Goal: Transaction & Acquisition: Purchase product/service

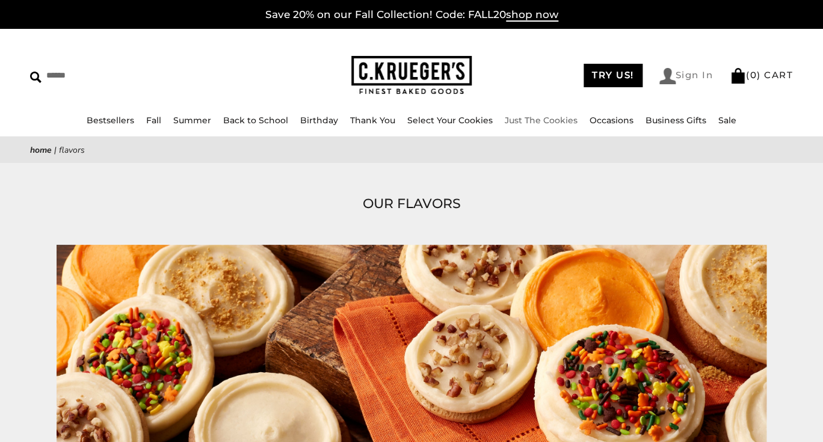
click at [694, 76] on link "Sign In" at bounding box center [687, 76] width 54 height 16
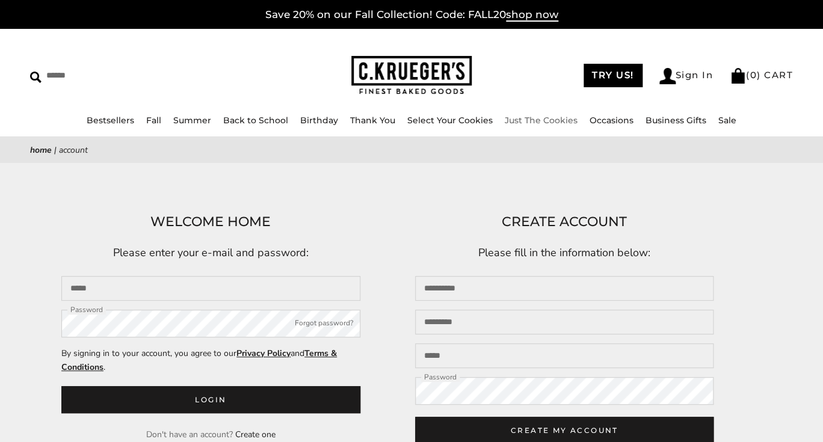
click at [528, 78] on div "TRY US! Sign In ( 0 ) CART ( 0 ) CART" at bounding box center [632, 75] width 321 height 17
click at [127, 290] on input "Email" at bounding box center [210, 288] width 299 height 25
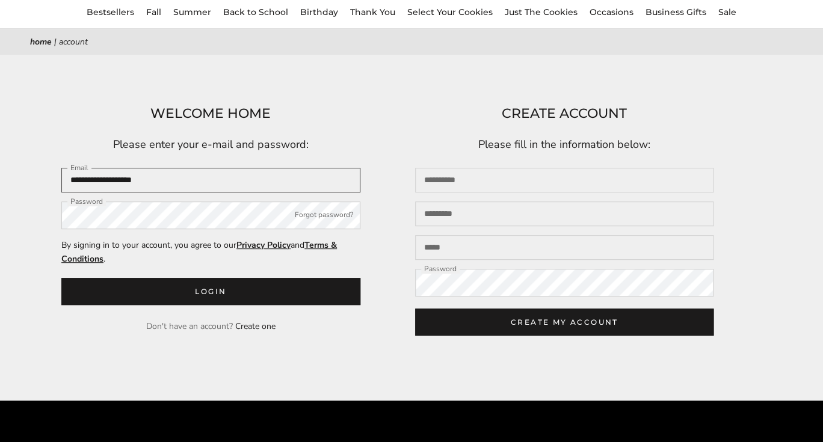
scroll to position [110, 0]
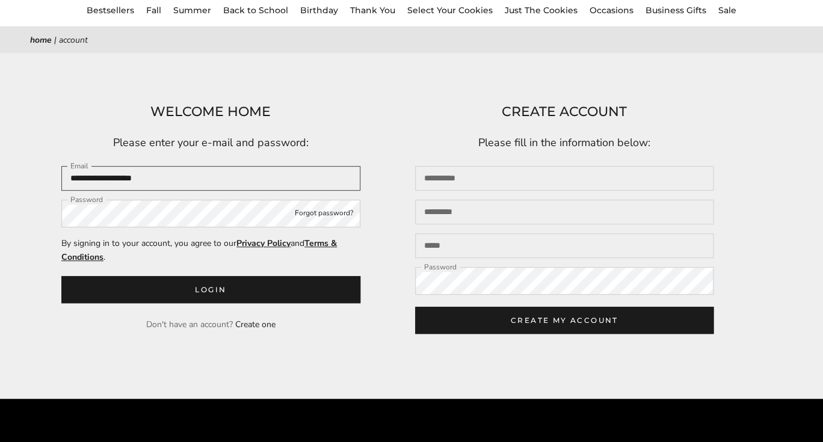
type input "**********"
click at [310, 217] on button "Forgot password?" at bounding box center [324, 214] width 58 height 12
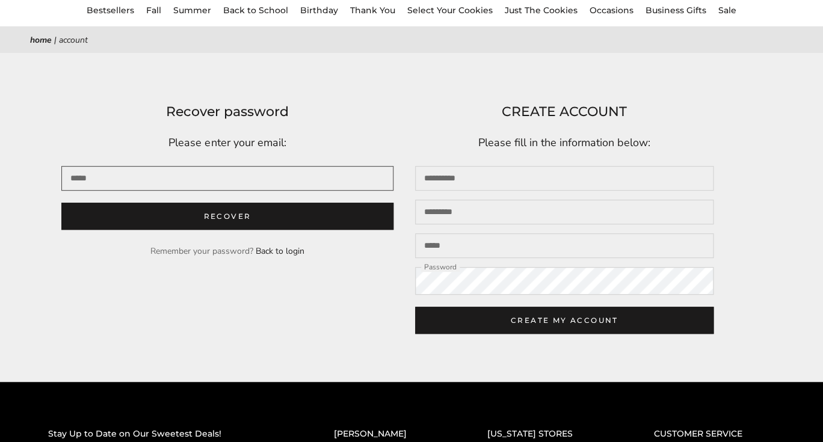
click at [96, 182] on input "Email" at bounding box center [227, 178] width 332 height 25
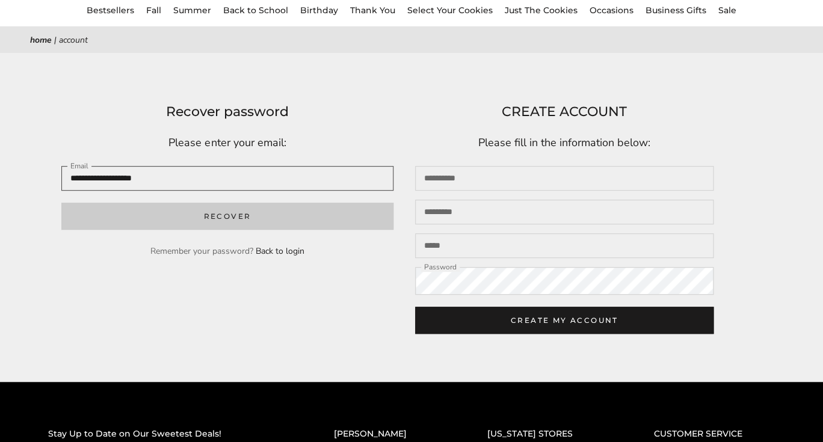
type input "**********"
click at [243, 220] on button "Recover" at bounding box center [227, 216] width 332 height 27
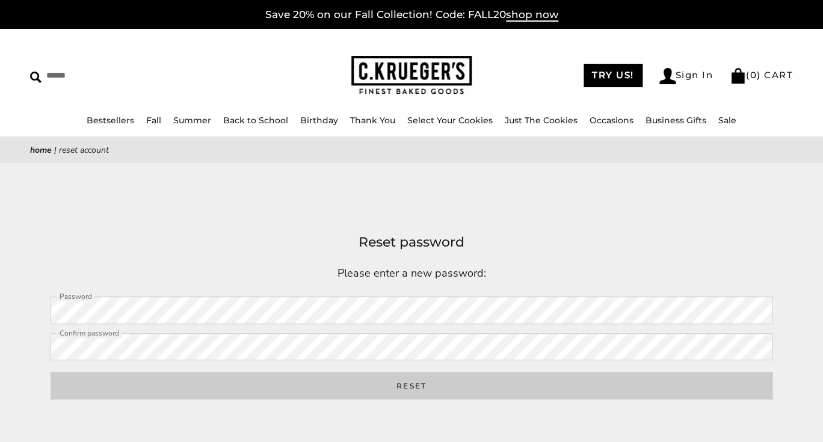
click at [422, 384] on button "Reset" at bounding box center [412, 385] width 722 height 27
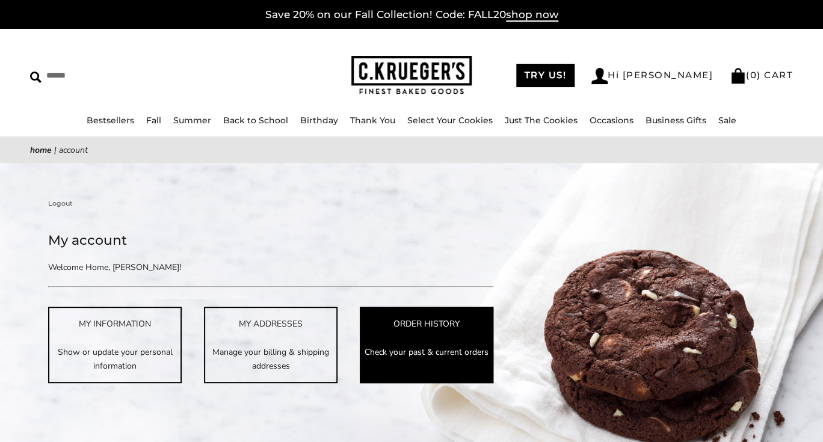
click at [400, 348] on p "Check your past & current orders" at bounding box center [426, 352] width 131 height 14
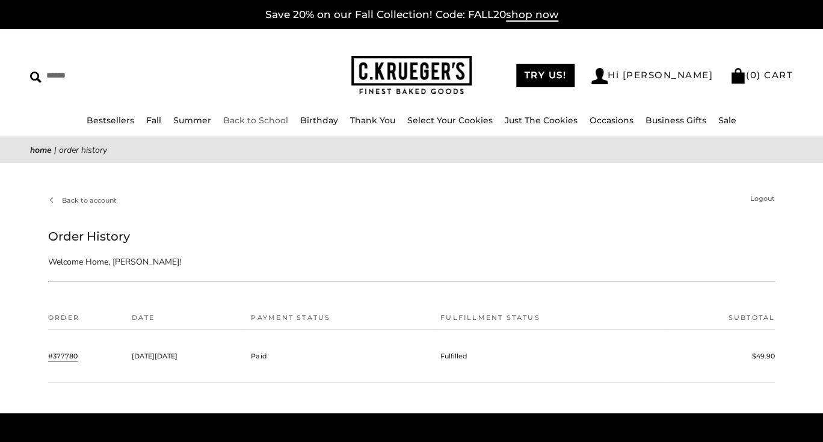
click at [254, 120] on link "Back to School" at bounding box center [255, 120] width 65 height 11
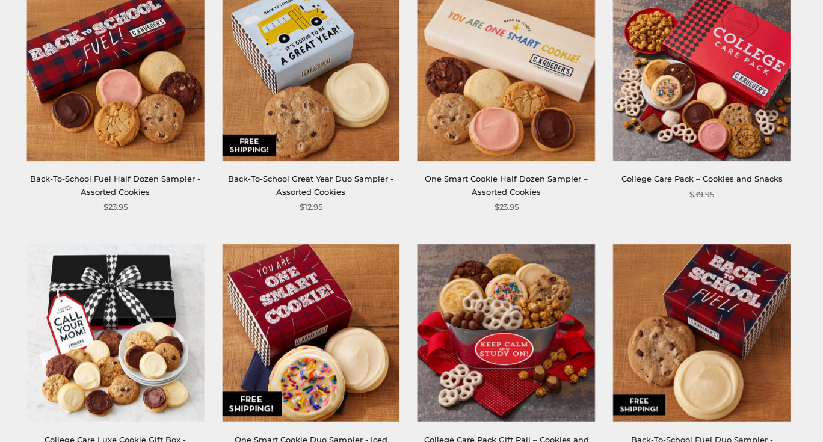
scroll to position [239, 0]
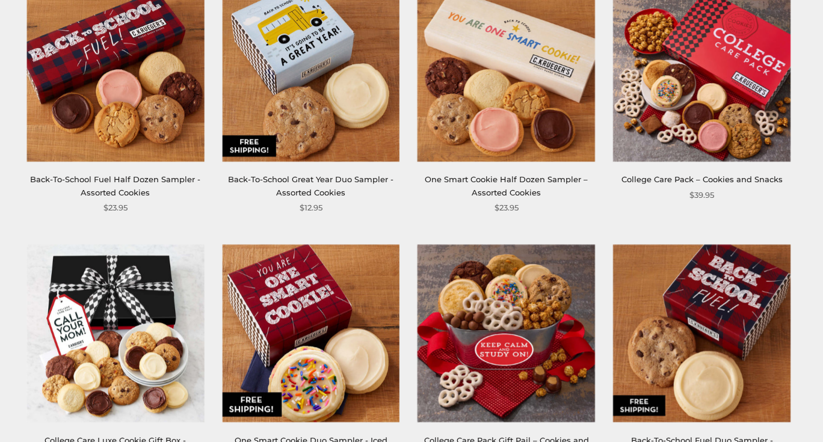
click at [717, 352] on img at bounding box center [702, 334] width 178 height 178
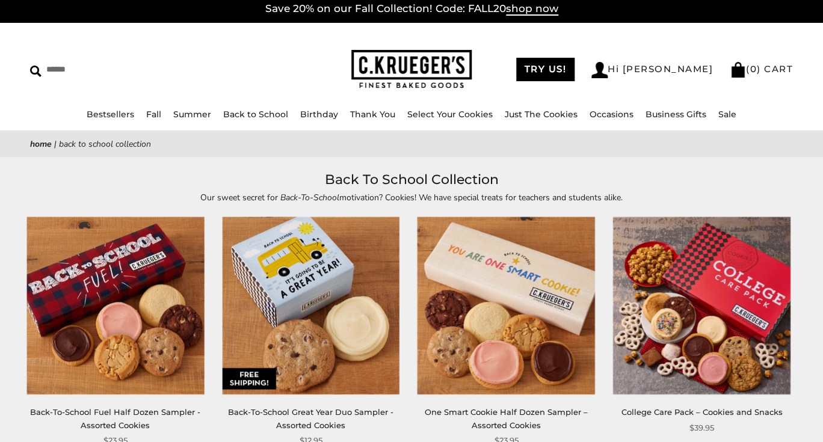
scroll to position [0, 0]
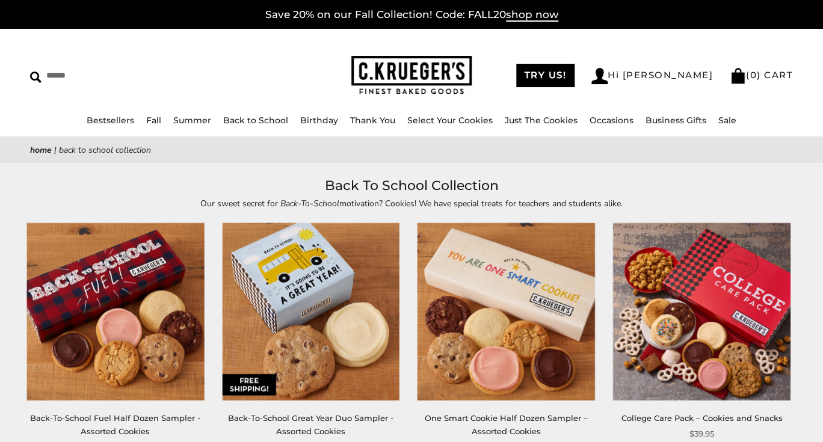
click at [93, 330] on img at bounding box center [115, 312] width 178 height 178
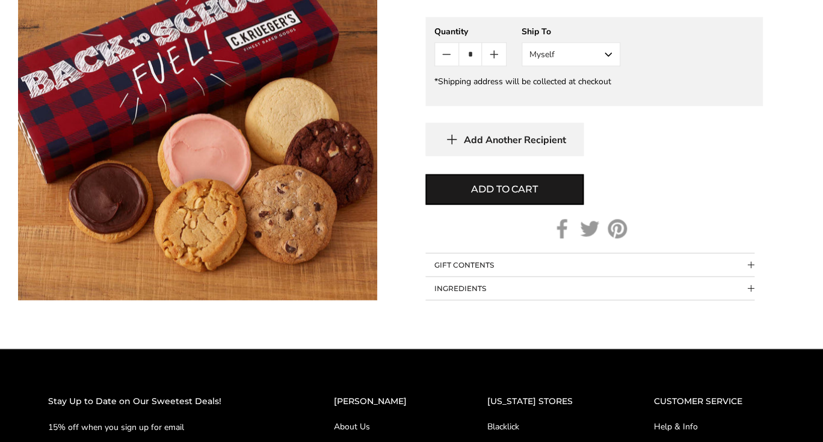
scroll to position [583, 0]
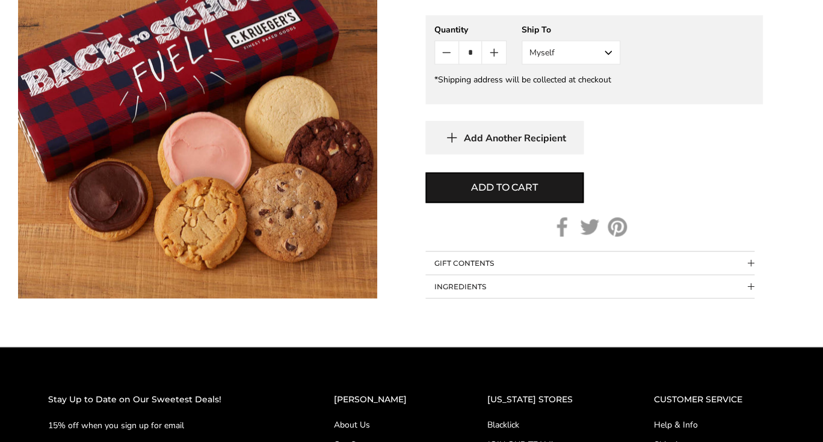
click at [751, 260] on span "Collapsible block button" at bounding box center [751, 263] width 7 height 7
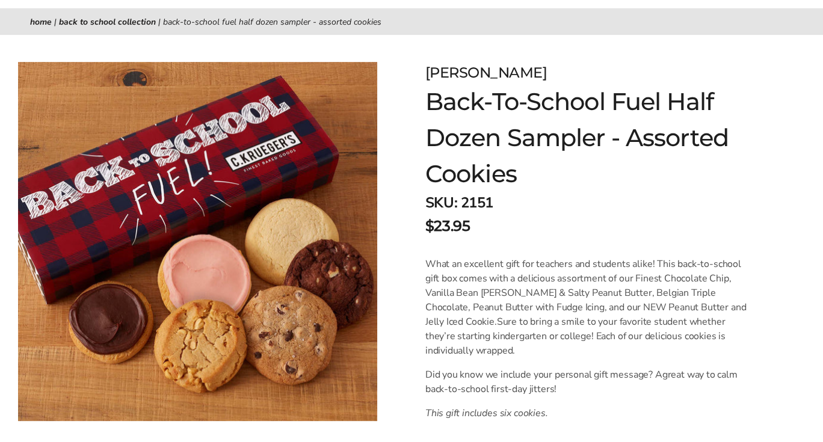
scroll to position [0, 0]
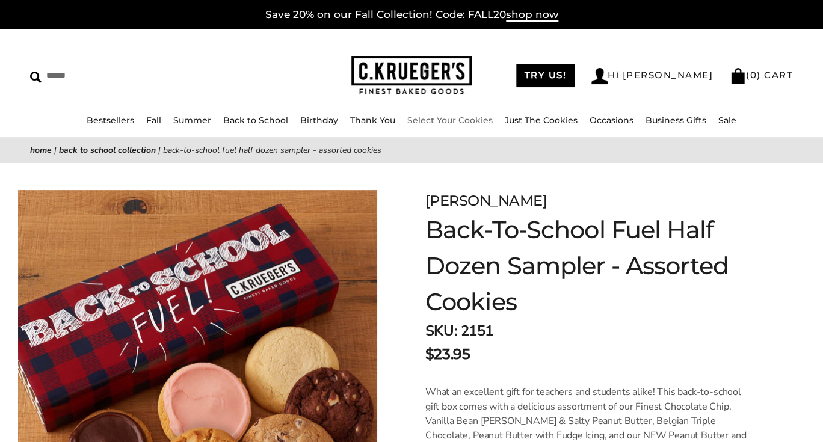
click at [434, 121] on link "Select Your Cookies" at bounding box center [449, 120] width 85 height 11
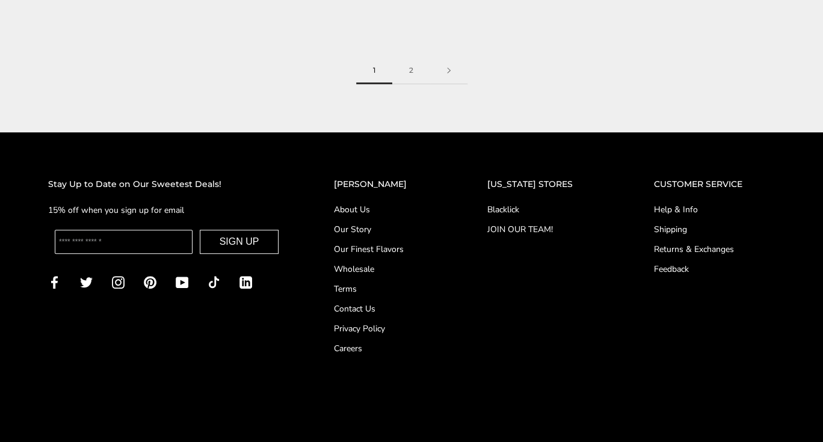
scroll to position [1806, 0]
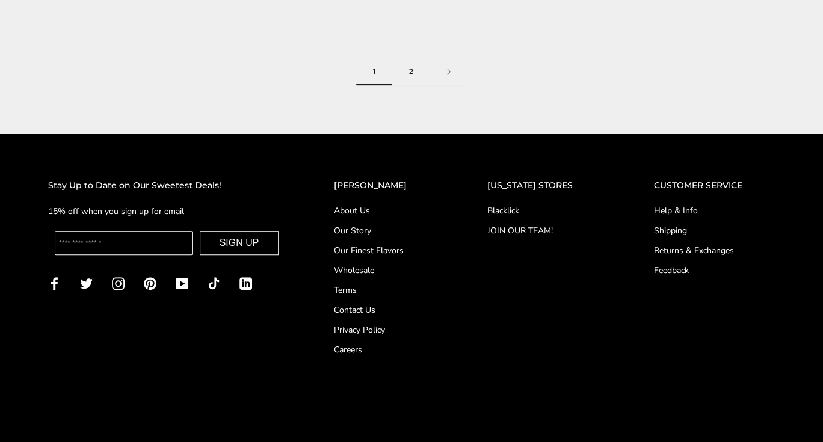
click at [410, 72] on link "2" at bounding box center [411, 71] width 38 height 27
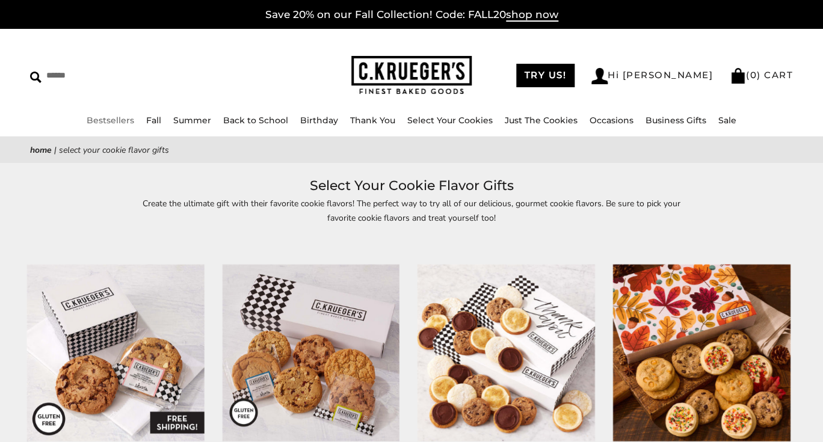
click at [116, 122] on link "Bestsellers" at bounding box center [111, 120] width 48 height 11
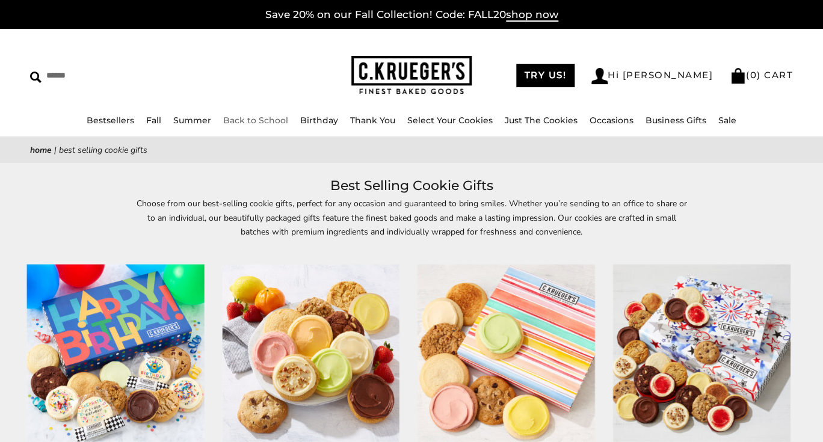
click at [262, 118] on link "Back to School" at bounding box center [255, 120] width 65 height 11
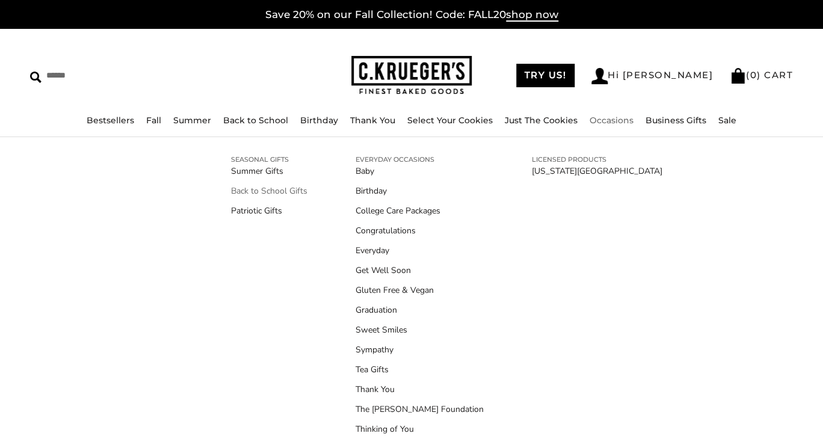
click at [275, 192] on link "Back to School Gifts" at bounding box center [269, 191] width 76 height 13
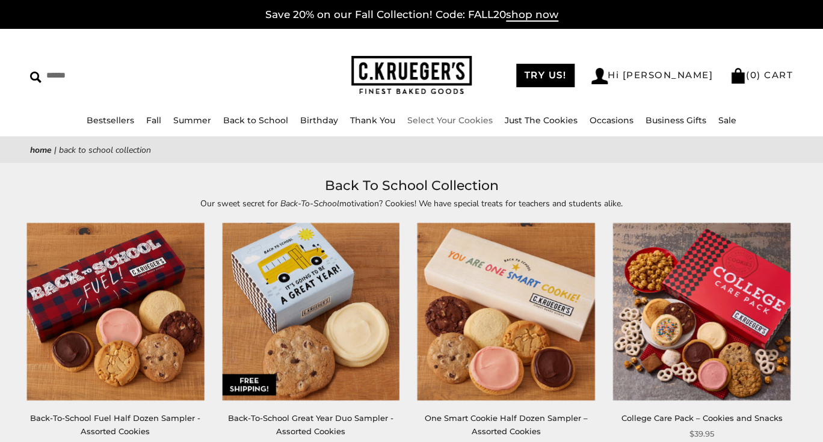
click at [447, 120] on link "Select Your Cookies" at bounding box center [449, 120] width 85 height 11
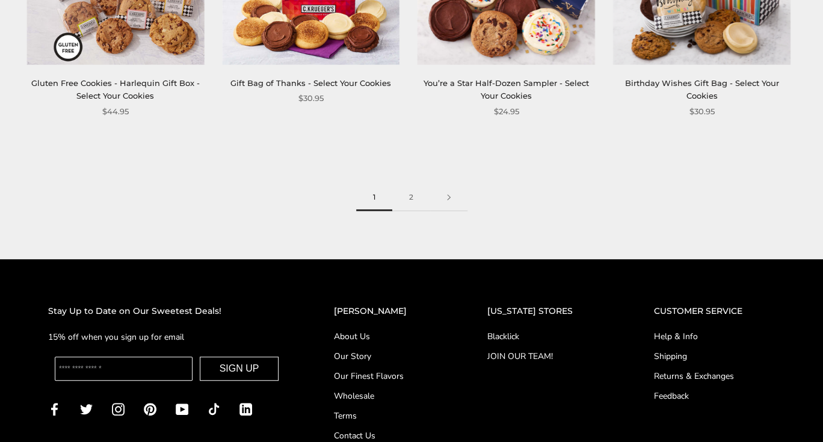
scroll to position [1681, 0]
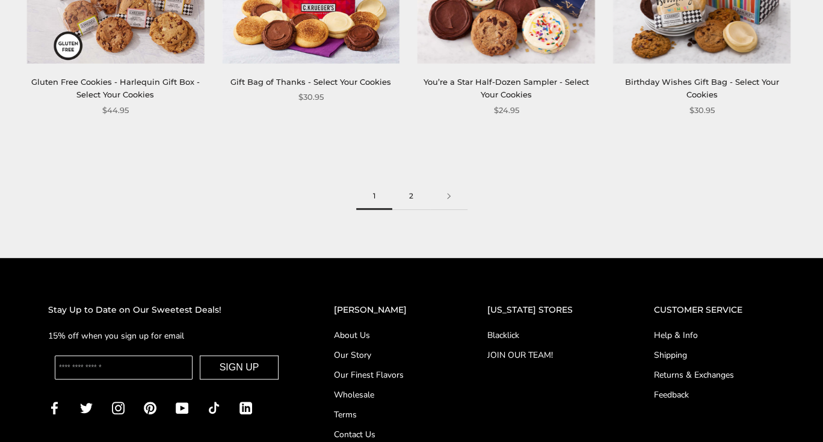
click at [412, 197] on link "2" at bounding box center [411, 196] width 38 height 27
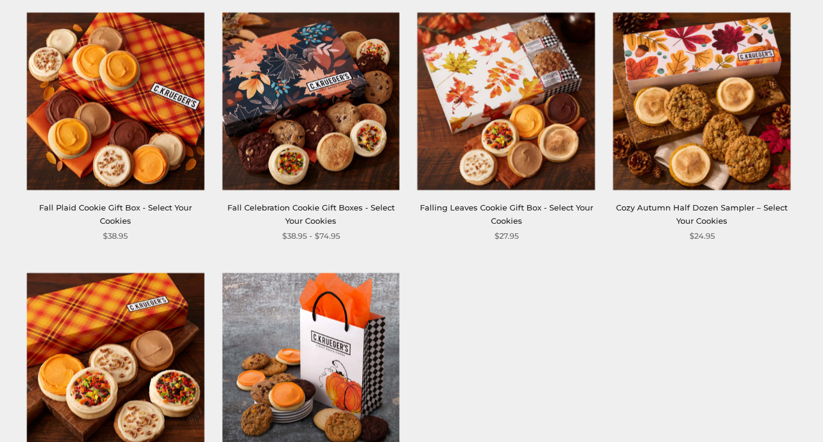
scroll to position [512, 0]
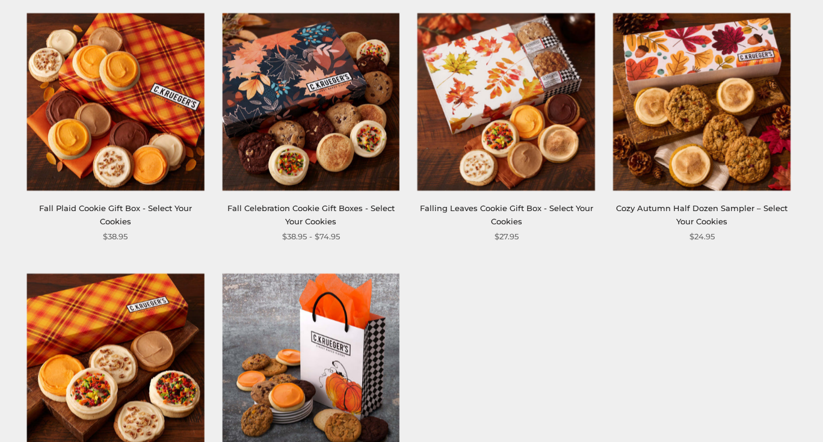
click at [676, 209] on link "Cozy Autumn Half Dozen Sampler – Select Your Cookies" at bounding box center [702, 214] width 172 height 22
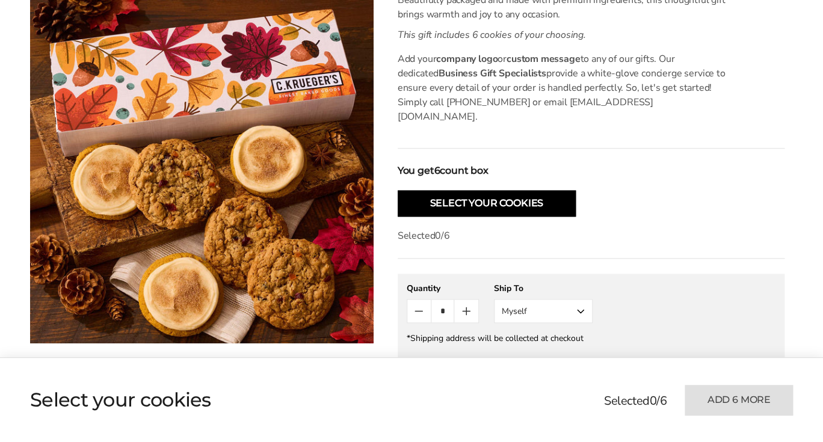
scroll to position [396, 0]
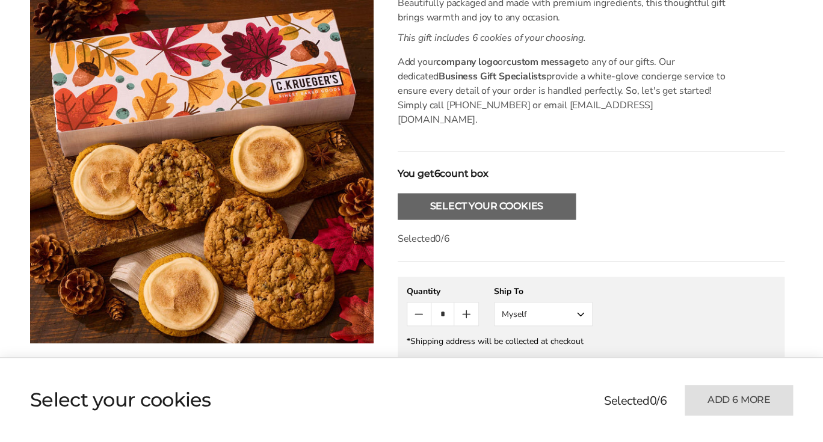
click at [498, 194] on button "Select Your Cookies" at bounding box center [487, 206] width 178 height 26
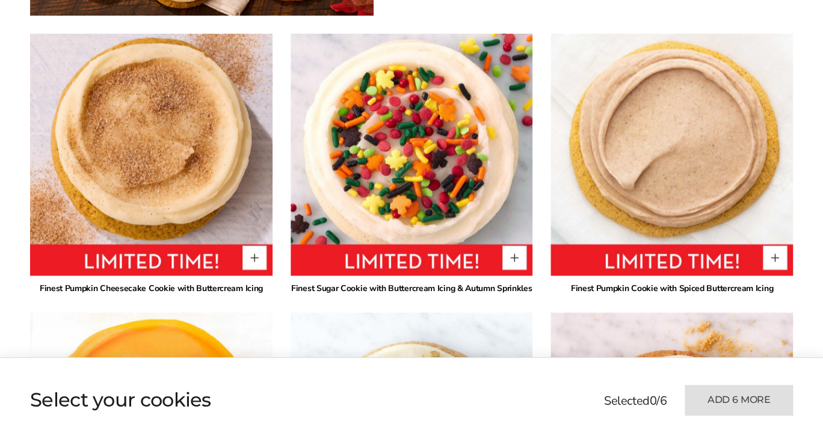
scroll to position [821, 0]
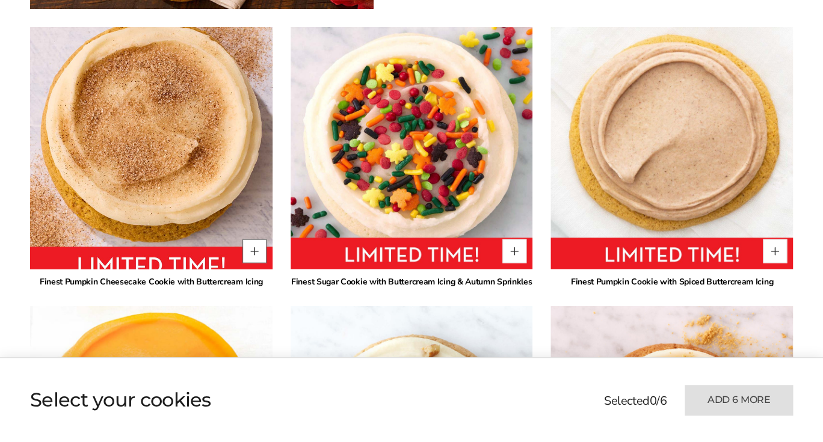
click at [258, 239] on button "Quantity button plus" at bounding box center [255, 251] width 24 height 24
type input "*"
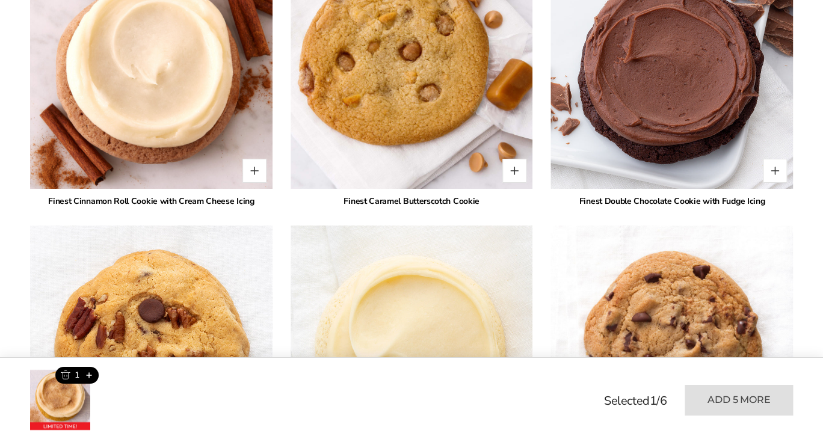
scroll to position [1459, 0]
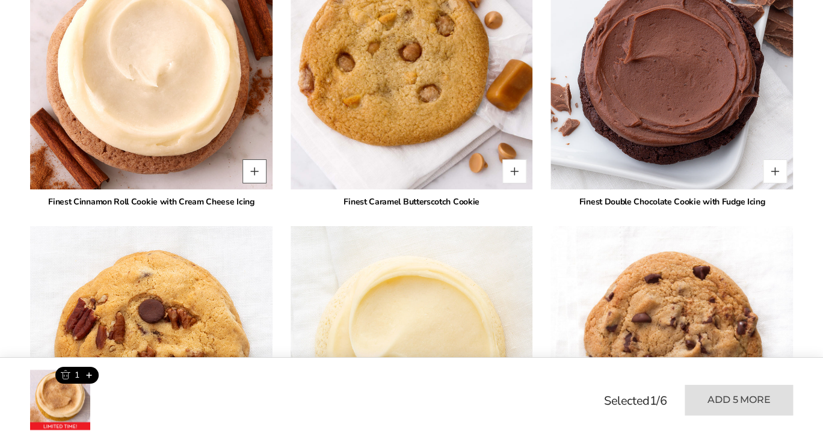
click at [255, 159] on button "Quantity button plus" at bounding box center [255, 171] width 24 height 24
type input "*"
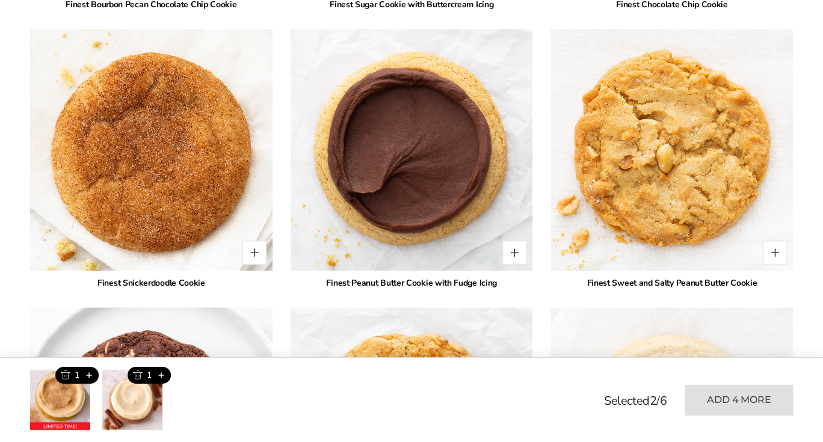
scroll to position [1936, 0]
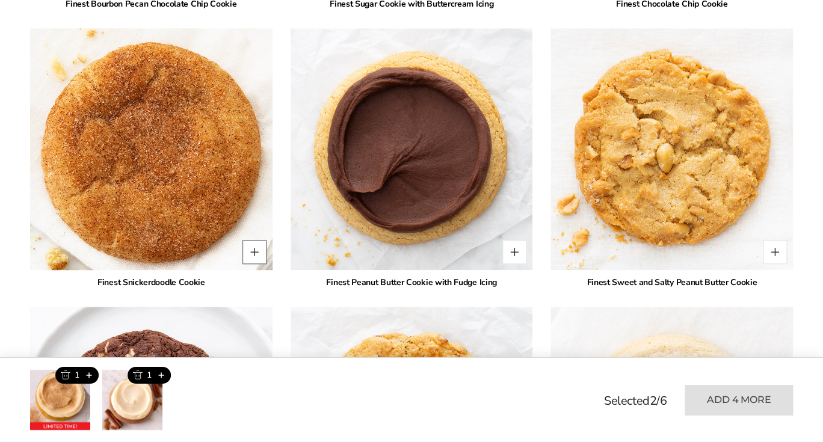
click at [259, 240] on button "Quantity button plus" at bounding box center [255, 252] width 24 height 24
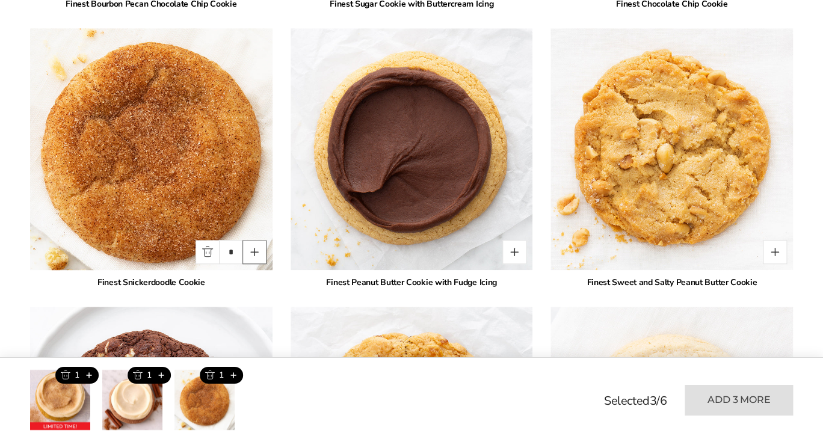
click at [259, 240] on button "Quantity button plus" at bounding box center [255, 252] width 24 height 24
type input "*"
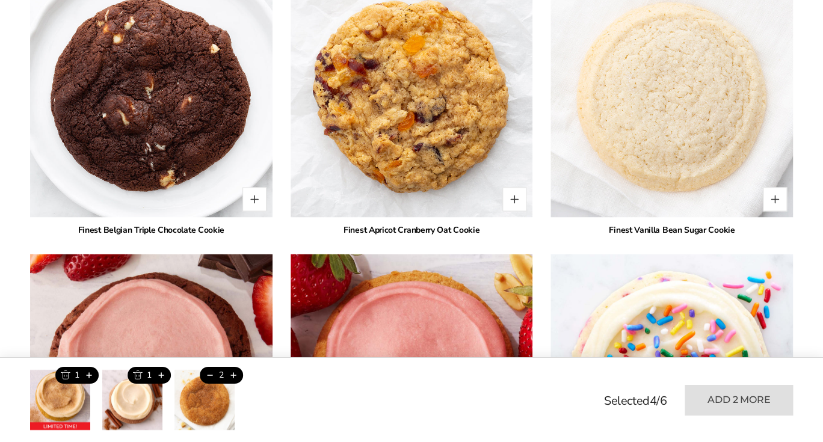
scroll to position [2265, 0]
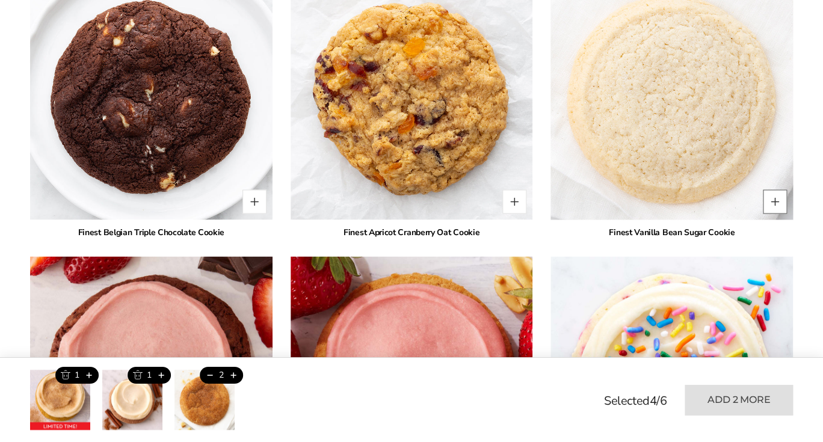
click at [777, 190] on button "Quantity button plus" at bounding box center [775, 202] width 24 height 24
type input "*"
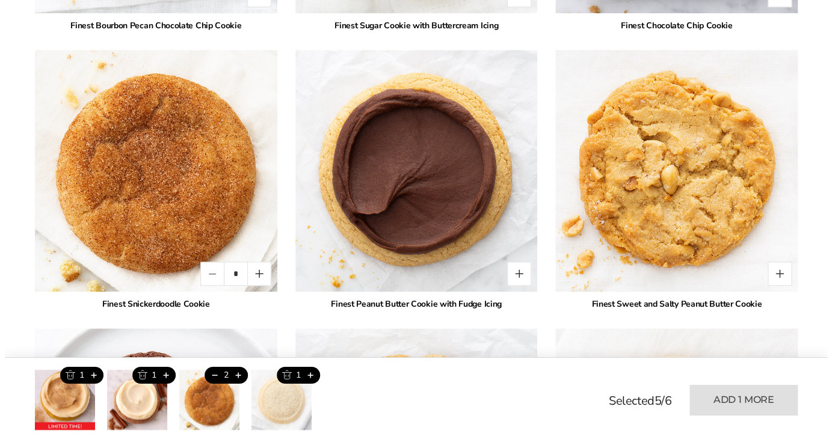
scroll to position [1912, 0]
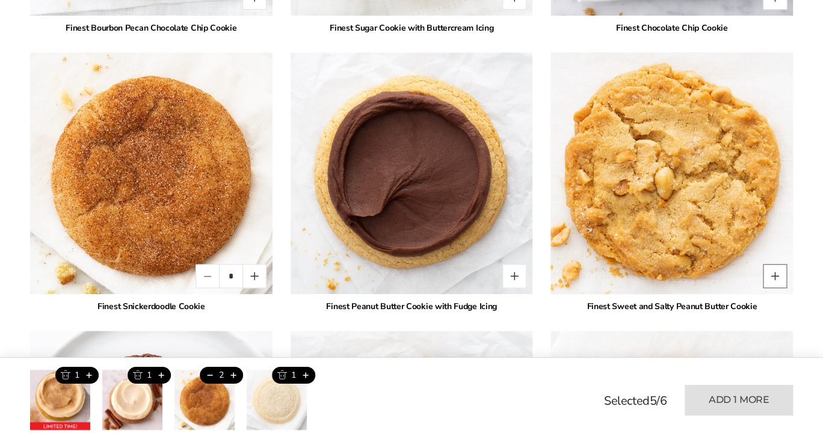
click at [776, 264] on button "Quantity button plus" at bounding box center [775, 276] width 24 height 24
type input "*"
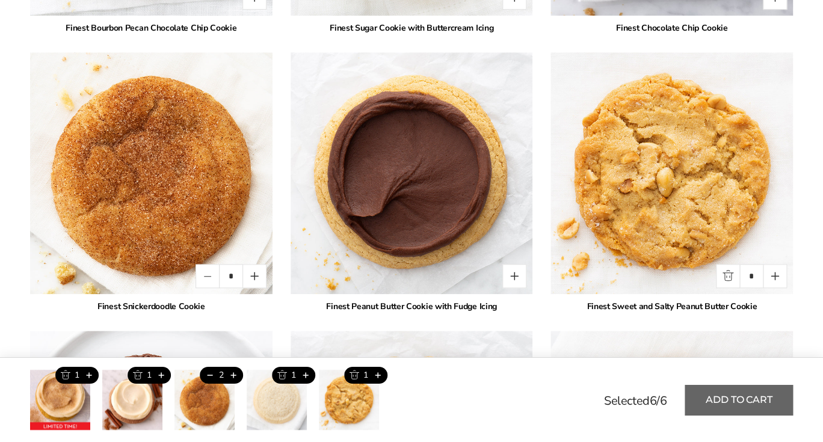
click at [754, 401] on button "Add to cart" at bounding box center [739, 400] width 108 height 31
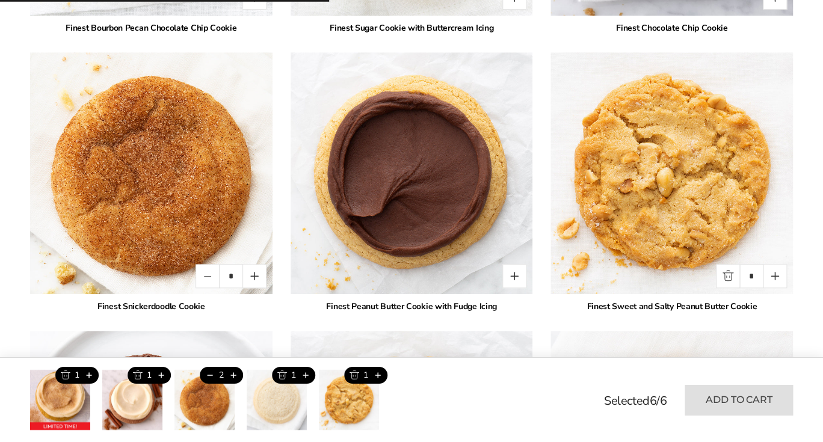
type input "*"
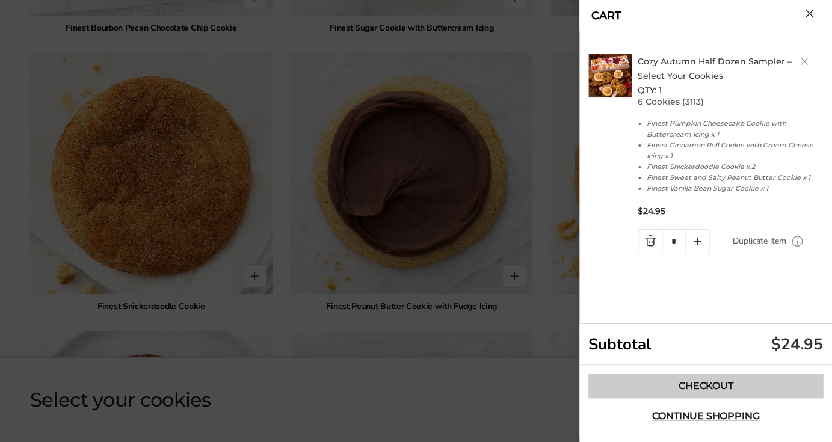
click at [705, 382] on link "Checkout" at bounding box center [706, 386] width 235 height 24
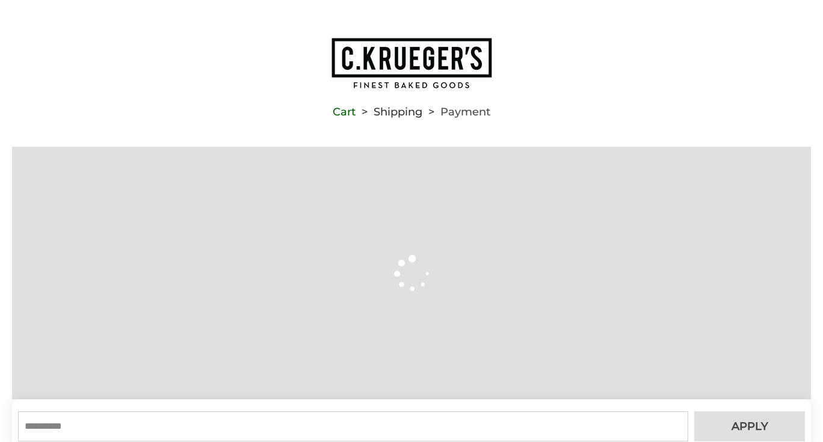
type input "**********"
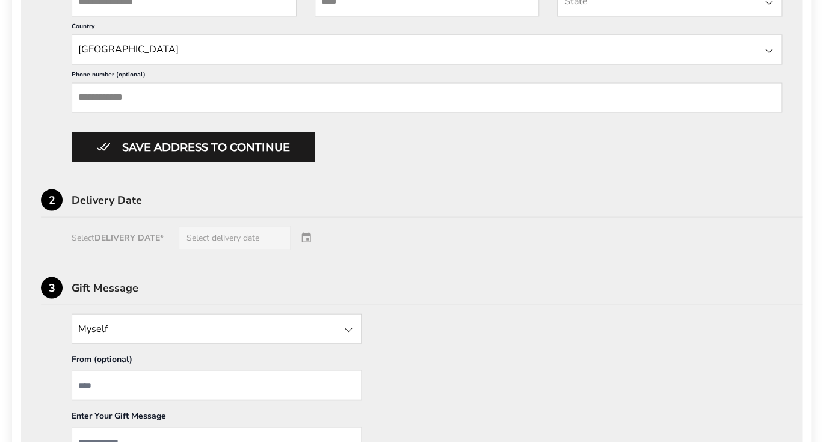
scroll to position [723, 0]
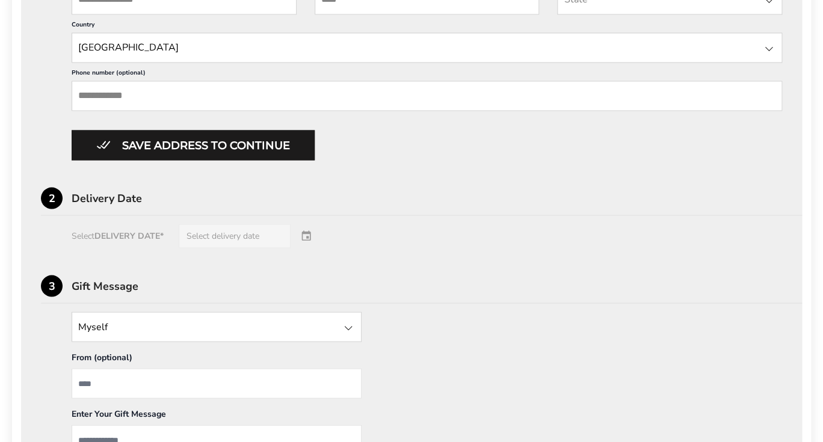
click at [283, 248] on div "Select DELIVERY DATE* Select delivery date" at bounding box center [411, 236] width 741 height 24
click at [311, 248] on div "Select DELIVERY DATE* Select delivery date" at bounding box center [411, 236] width 741 height 24
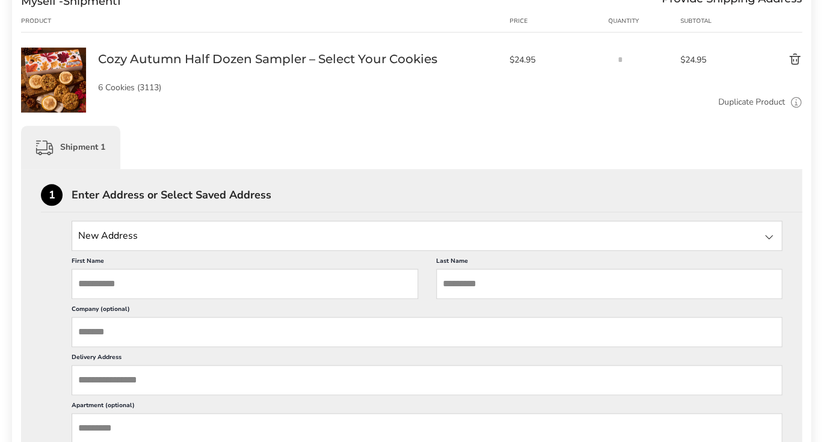
scroll to position [246, 0]
click at [140, 288] on input "First Name" at bounding box center [245, 285] width 347 height 30
type input "*******"
type input "****"
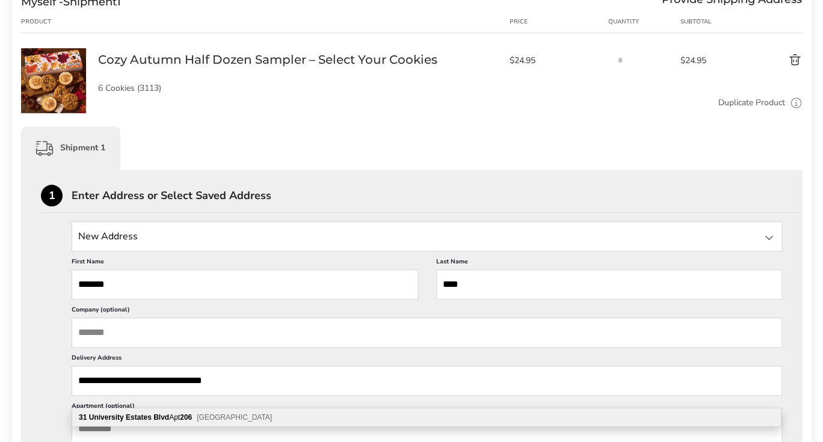
click at [48, 372] on div "**********" at bounding box center [411, 429] width 741 height 416
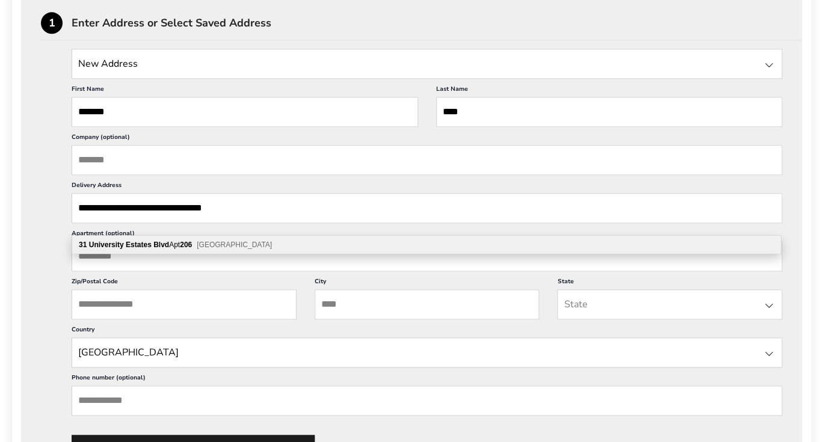
scroll to position [419, 0]
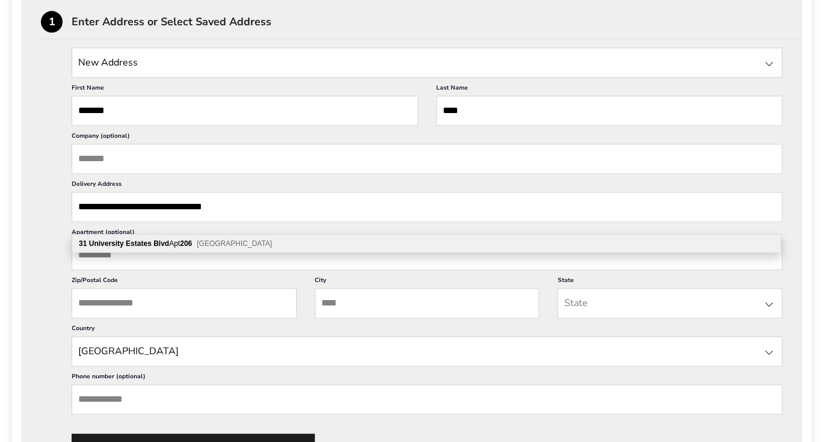
click at [242, 219] on input "**********" at bounding box center [427, 207] width 711 height 30
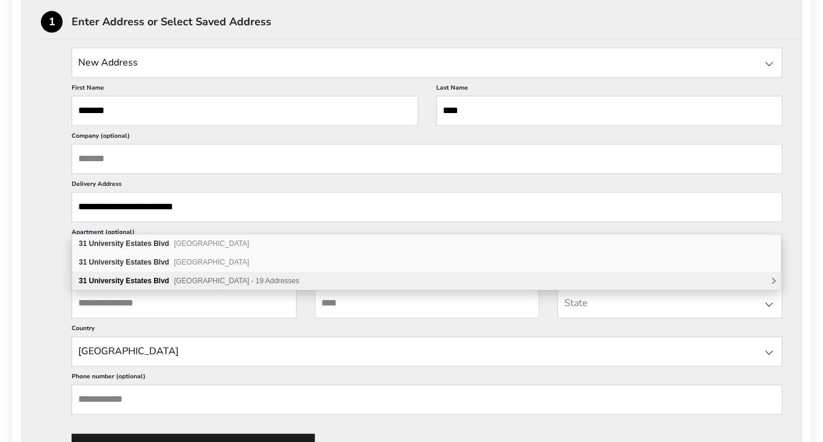
type input "**********"
click at [45, 272] on div "**********" at bounding box center [411, 256] width 741 height 416
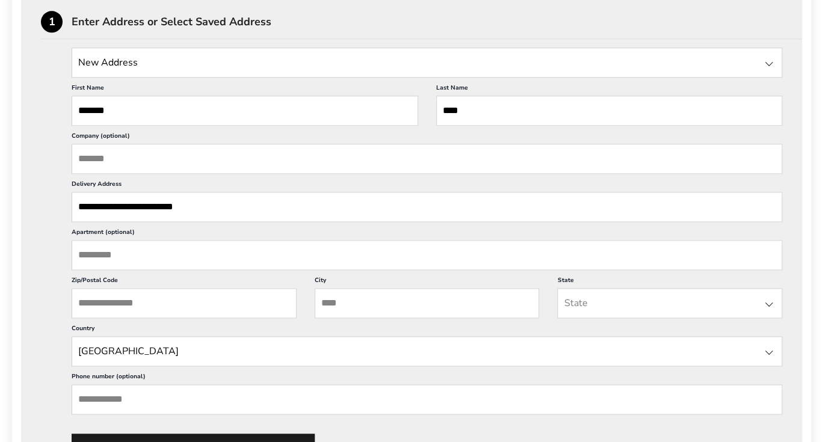
click at [114, 269] on input "Apartment (optional)" at bounding box center [427, 255] width 711 height 30
type input "***"
click at [144, 314] on input "Zip/Postal Code" at bounding box center [184, 303] width 225 height 30
type input "*****"
click at [362, 318] on input "City" at bounding box center [427, 303] width 225 height 30
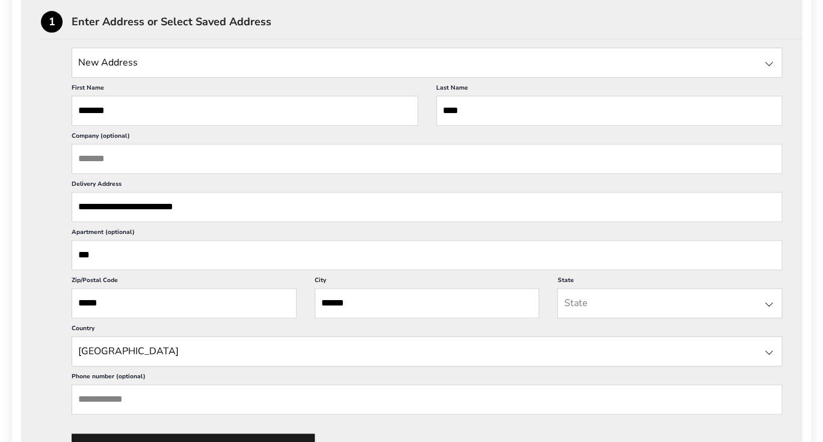
type input "******"
click at [595, 318] on input "State" at bounding box center [669, 303] width 225 height 30
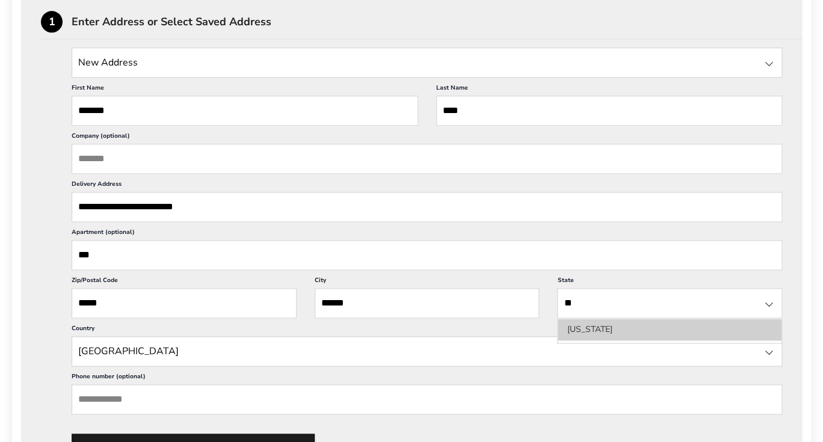
type input "**"
click at [595, 341] on li "[US_STATE]" at bounding box center [670, 330] width 224 height 22
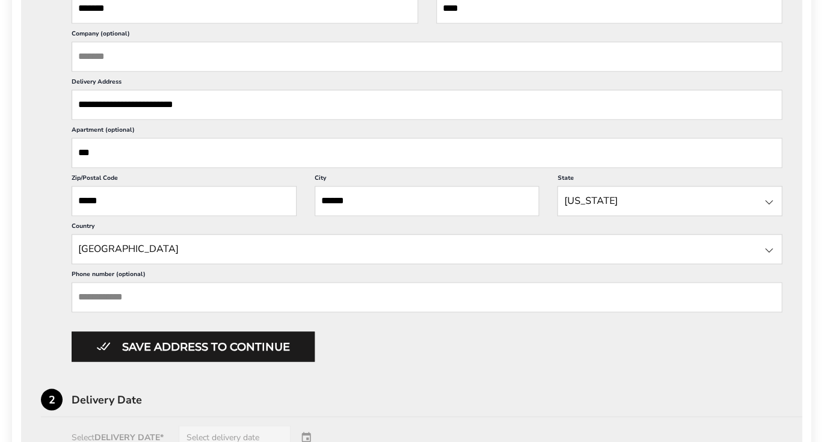
scroll to position [522, 0]
click at [153, 312] on input "Phone number (optional)" at bounding box center [427, 297] width 711 height 30
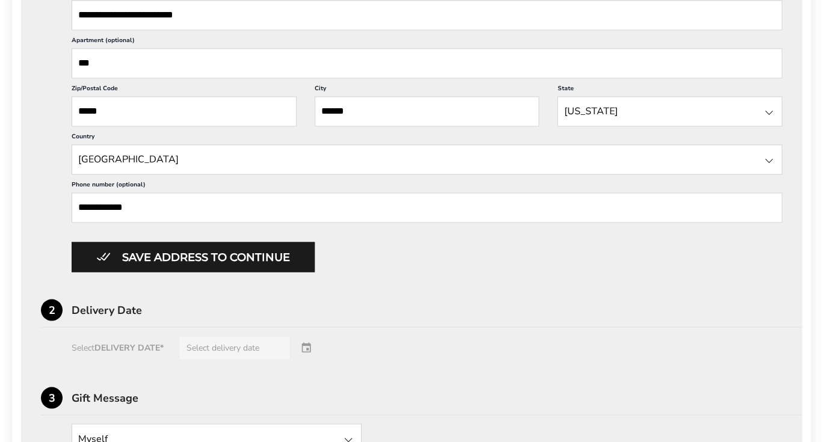
scroll to position [613, 0]
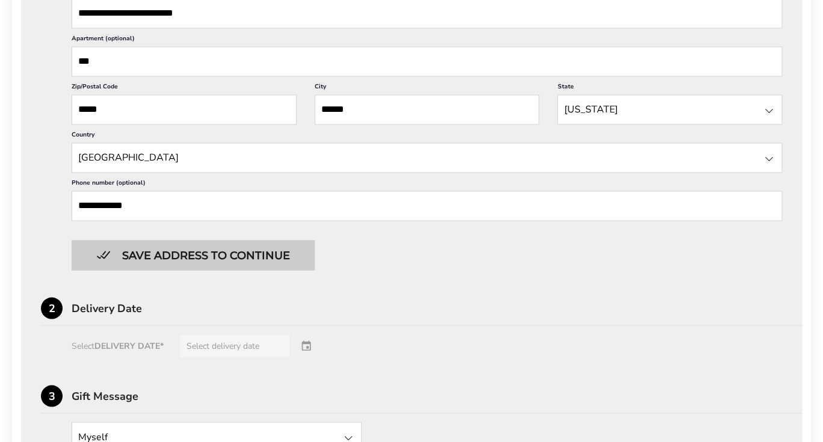
type input "**********"
click at [243, 270] on button "Save address to continue" at bounding box center [193, 255] width 243 height 30
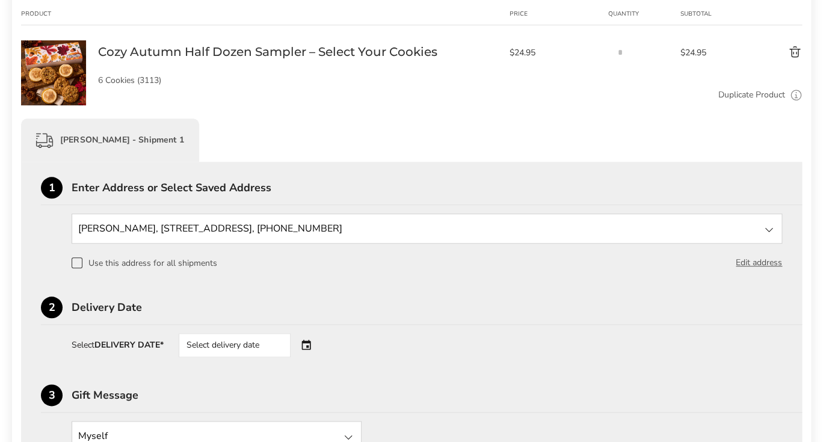
scroll to position [256, 0]
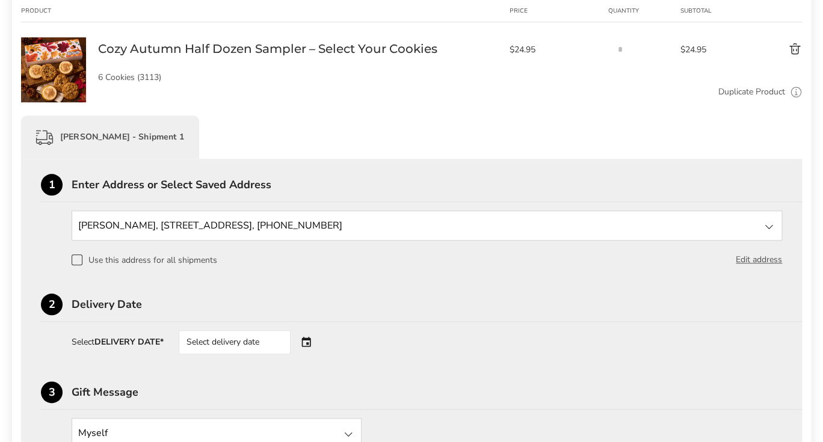
click at [310, 347] on div "Select delivery date" at bounding box center [252, 342] width 146 height 24
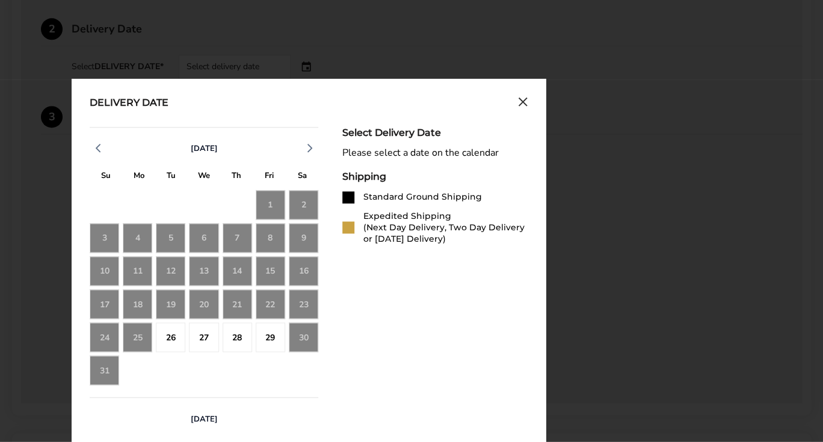
scroll to position [534, 0]
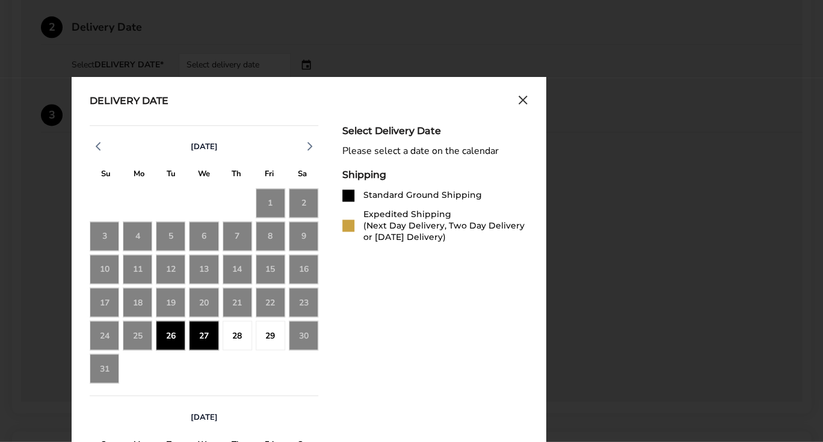
click at [170, 339] on div "26" at bounding box center [170, 335] width 29 height 29
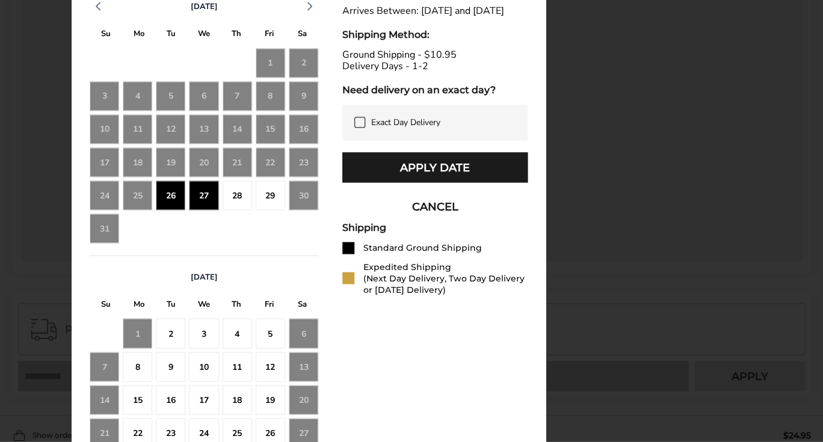
scroll to position [672, 0]
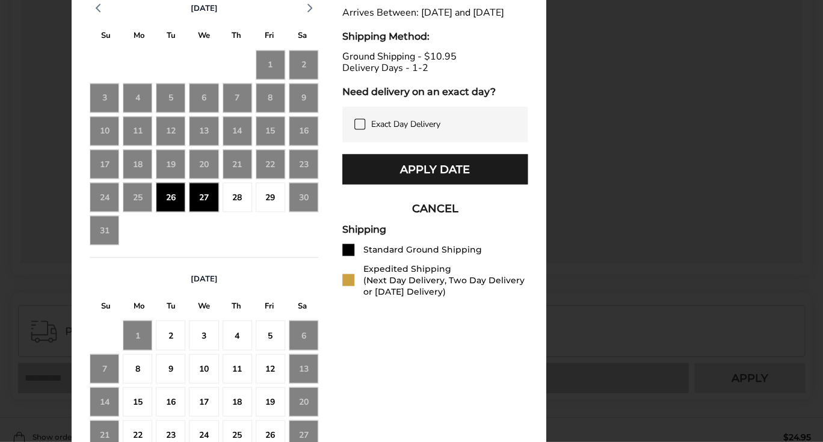
click at [362, 129] on icon at bounding box center [360, 124] width 10 height 10
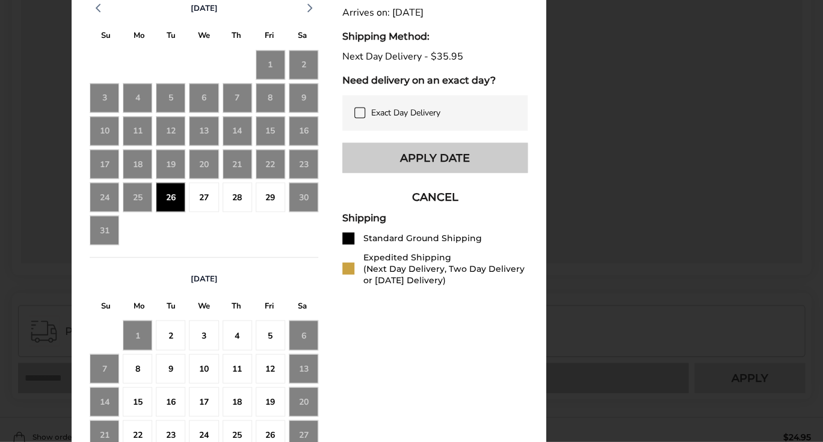
click at [421, 161] on button "Apply Date" at bounding box center [434, 158] width 185 height 30
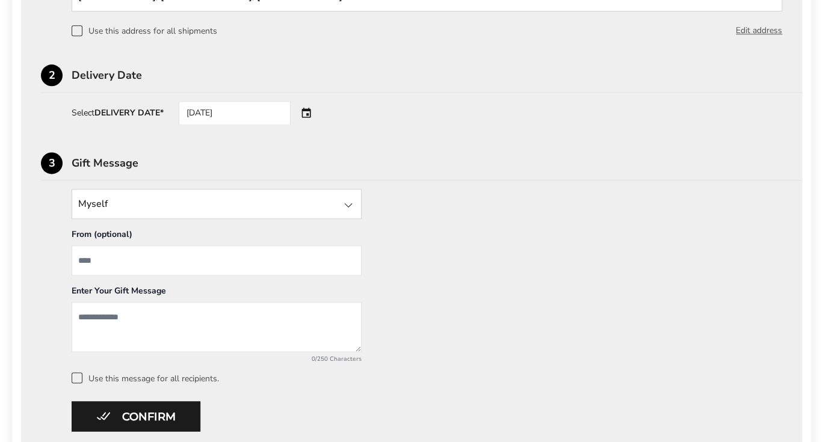
scroll to position [480, 0]
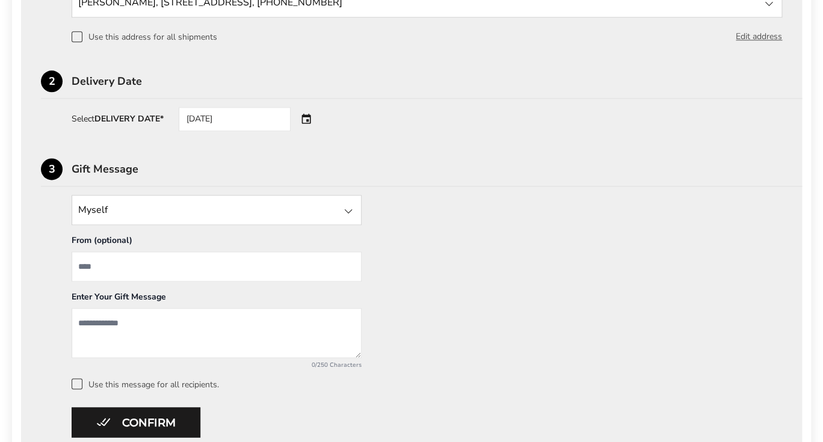
click at [311, 121] on div "[DATE]" at bounding box center [252, 119] width 146 height 24
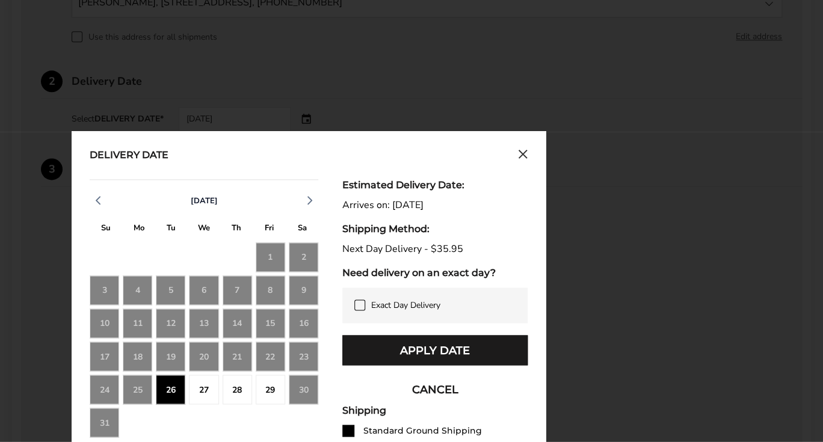
click at [361, 309] on icon at bounding box center [360, 305] width 10 height 10
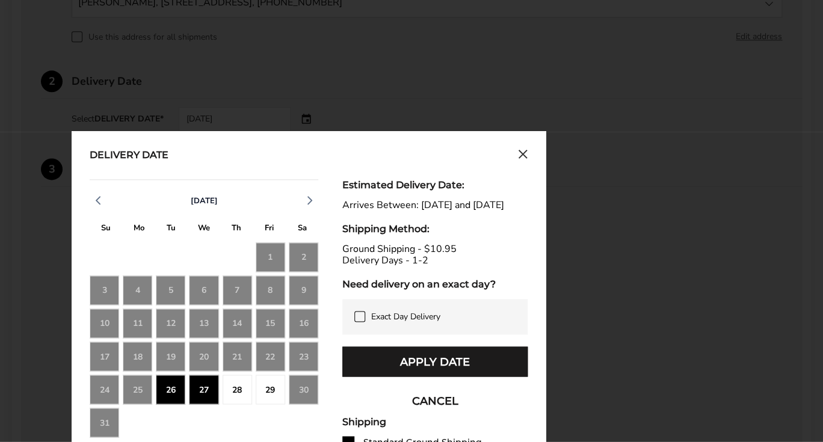
click at [546, 288] on div "Delivery Date [DATE] S M T W T F S 27 28 29 30 31 1 2 3 4 5 6 7 8 9 10 11 12 13…" at bounding box center [309, 418] width 474 height 574
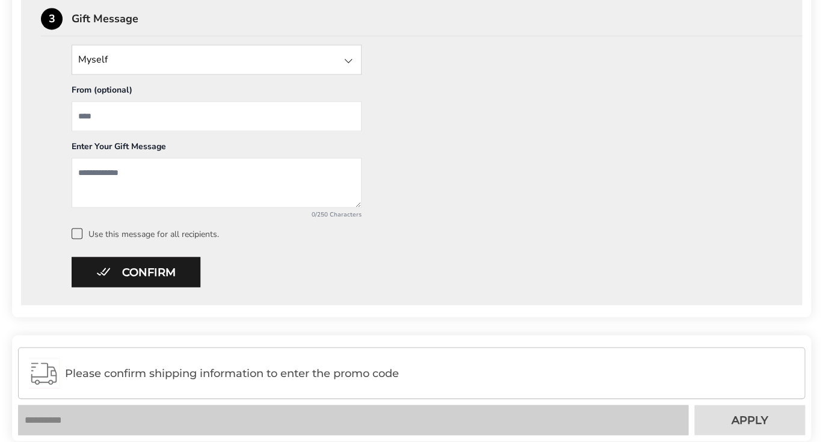
scroll to position [631, 0]
